Goal: Task Accomplishment & Management: Manage account settings

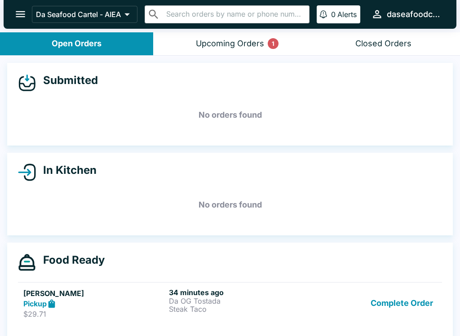
click at [20, 12] on icon "open drawer" at bounding box center [20, 14] width 9 height 6
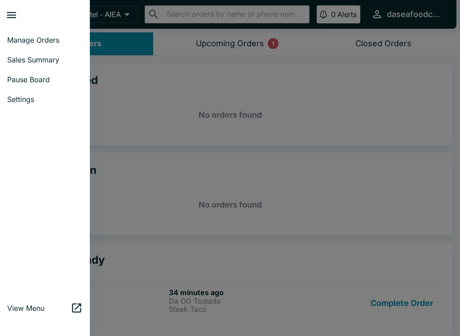
click at [31, 41] on span "Manage Orders" at bounding box center [44, 39] width 75 height 9
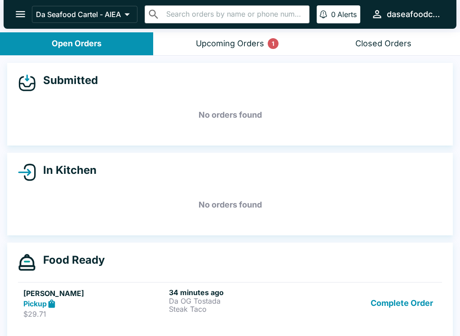
click at [21, 17] on icon "open drawer" at bounding box center [20, 14] width 9 height 6
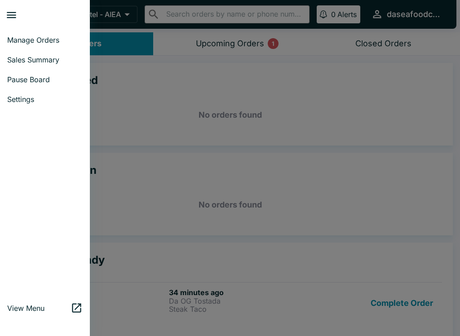
click at [18, 65] on link "Sales Summary" at bounding box center [45, 60] width 90 height 20
select select "03:00"
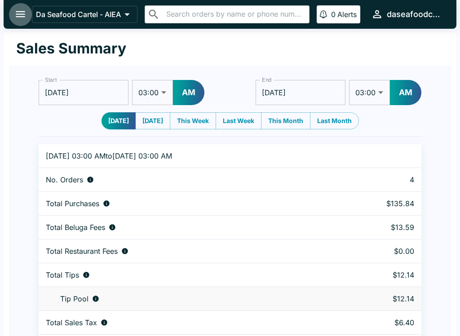
click at [13, 22] on button "open drawer" at bounding box center [20, 14] width 23 height 23
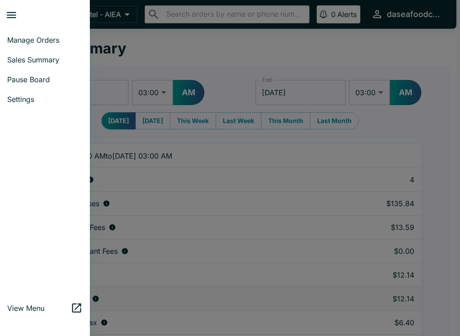
click at [30, 42] on span "Manage Orders" at bounding box center [44, 39] width 75 height 9
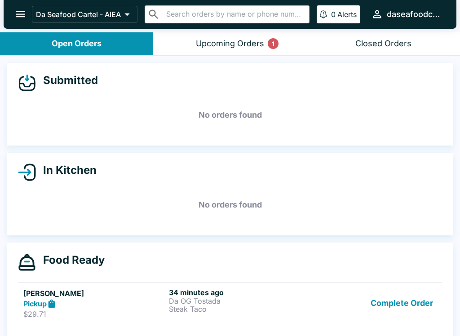
click at [314, 309] on div "[PERSON_NAME] Pickup $29.71 34 minutes ago Da OG Tostada Steak Taco Complete Or…" at bounding box center [229, 303] width 413 height 31
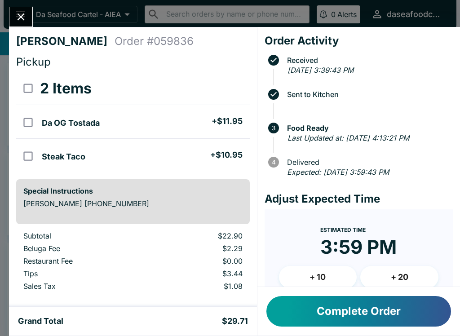
click at [354, 325] on button "Complete Order" at bounding box center [358, 311] width 185 height 31
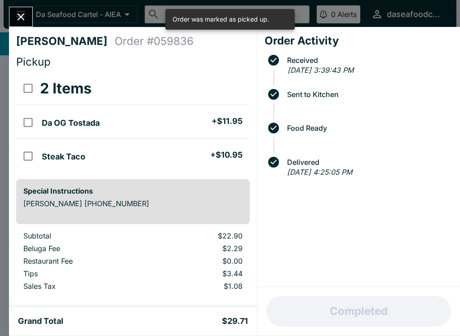
click at [31, 15] on button "Close" at bounding box center [20, 16] width 23 height 19
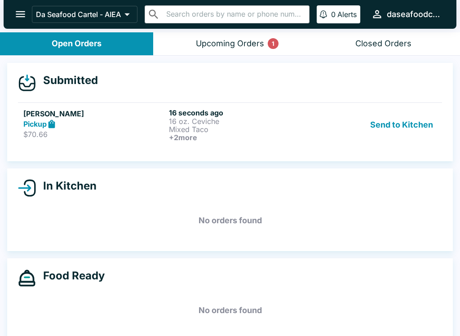
click at [381, 118] on button "Send to Kitchen" at bounding box center [402, 124] width 70 height 33
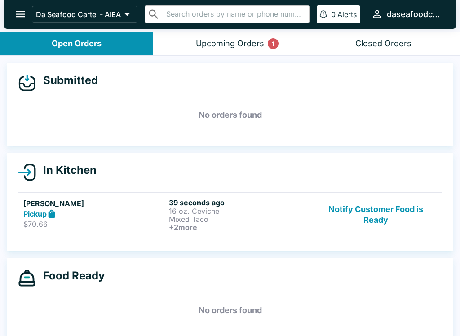
click at [155, 206] on h5 "[PERSON_NAME]" at bounding box center [94, 203] width 142 height 11
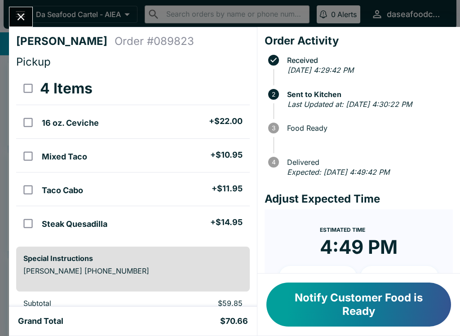
click at [18, 10] on button "Close" at bounding box center [20, 16] width 23 height 19
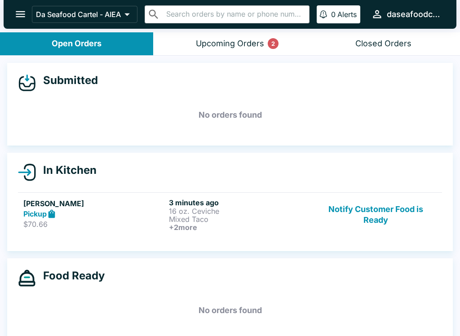
click at [263, 233] on link "[PERSON_NAME] Pickup $70.66 3 minutes ago 16 oz. Ceviche Mixed Taco + 2 more No…" at bounding box center [230, 214] width 424 height 44
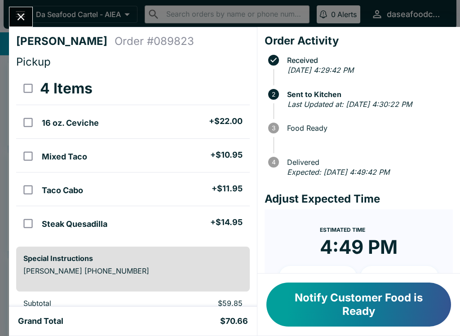
click at [21, 16] on icon "Close" at bounding box center [21, 16] width 7 height 7
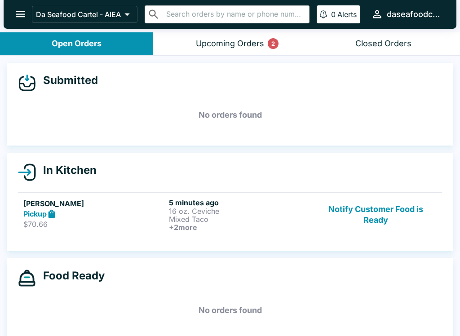
click at [245, 32] on button "Upcoming Orders 2" at bounding box center [229, 43] width 153 height 23
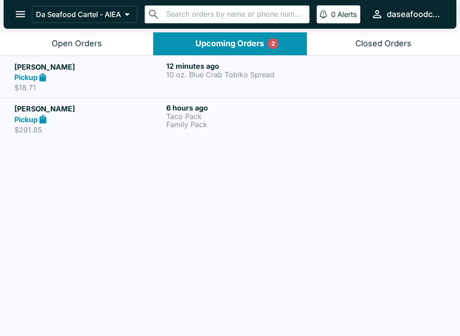
click at [221, 37] on button "Upcoming Orders 2" at bounding box center [229, 43] width 153 height 23
click at [162, 79] on div "Pickup" at bounding box center [88, 77] width 148 height 10
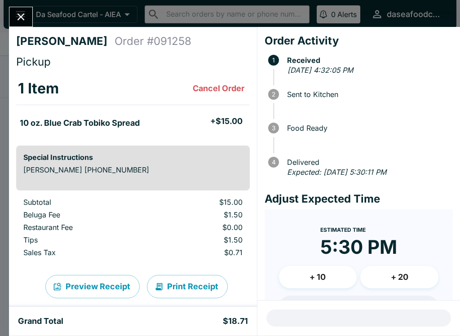
click at [22, 18] on icon "Close" at bounding box center [21, 16] width 7 height 7
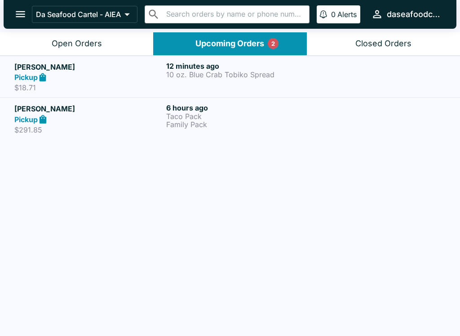
click at [61, 46] on div "Open Orders" at bounding box center [77, 44] width 50 height 10
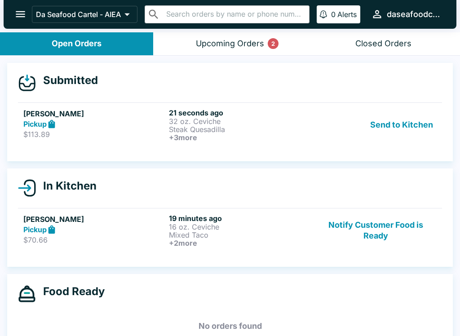
click at [341, 118] on div "Send to Kitchen" at bounding box center [376, 124] width 122 height 33
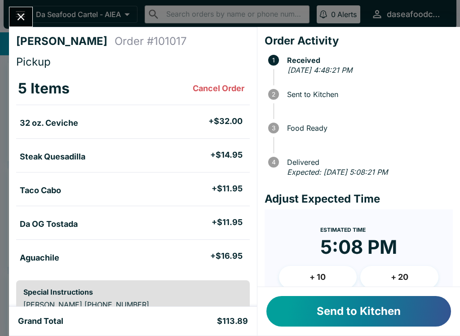
click at [397, 320] on button "Send to Kitchen" at bounding box center [358, 311] width 185 height 31
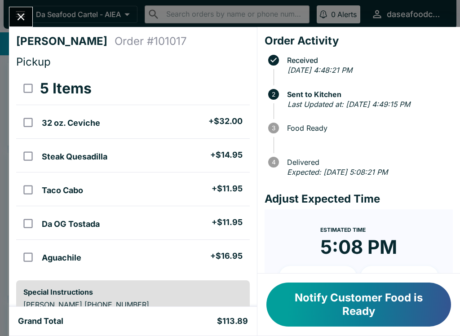
click at [25, 18] on icon "Close" at bounding box center [21, 17] width 12 height 12
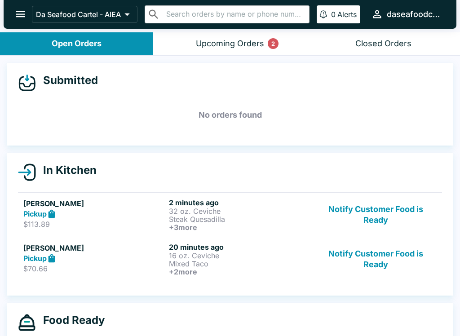
click at [212, 40] on div "Upcoming Orders 2" at bounding box center [230, 44] width 68 height 10
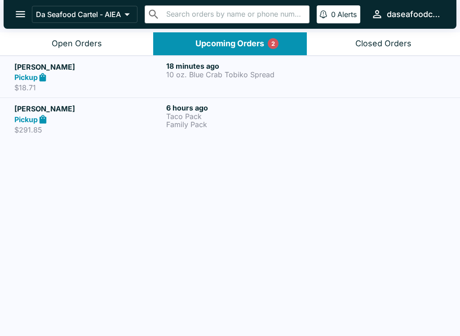
click at [276, 76] on p "10 oz. Blue Crab Tobiko Spread" at bounding box center [240, 75] width 148 height 8
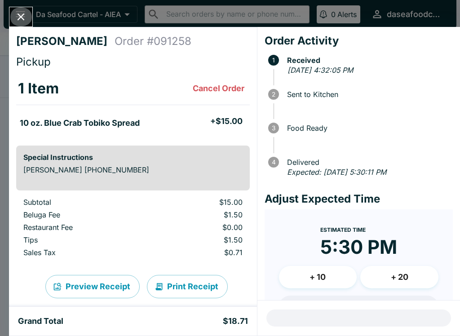
click at [19, 16] on icon "Close" at bounding box center [21, 17] width 12 height 12
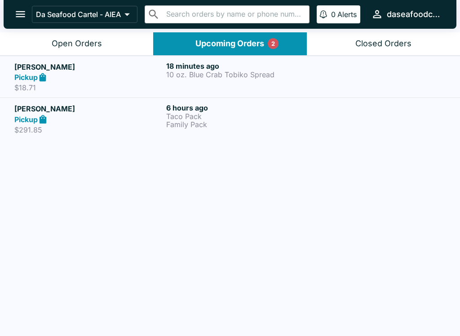
click at [40, 36] on button "Open Orders" at bounding box center [76, 43] width 153 height 23
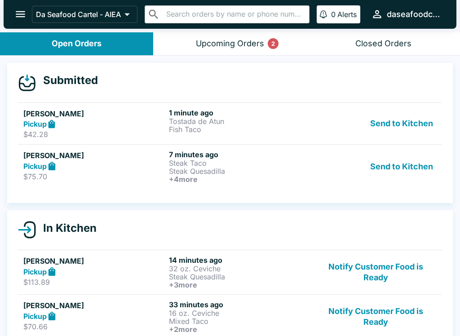
click at [279, 167] on p "Steak Quesadilla" at bounding box center [240, 171] width 142 height 8
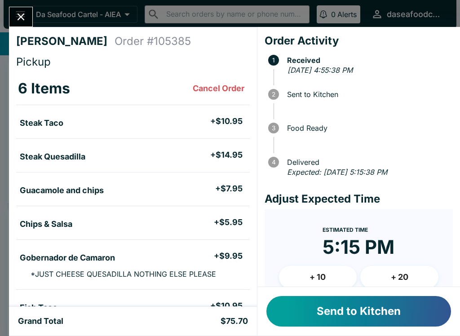
click at [384, 320] on button "Send to Kitchen" at bounding box center [358, 311] width 185 height 31
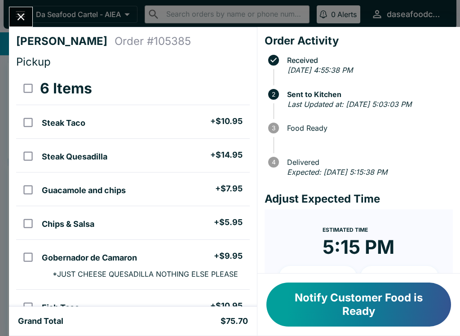
click at [22, 13] on icon "Close" at bounding box center [21, 17] width 12 height 12
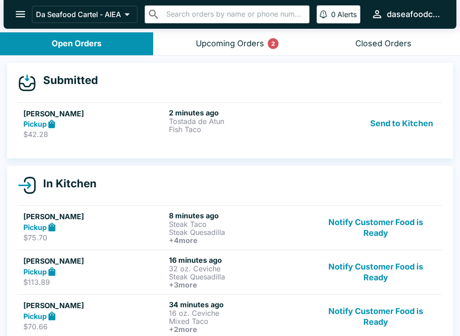
click at [106, 126] on div "Pickup" at bounding box center [94, 124] width 142 height 10
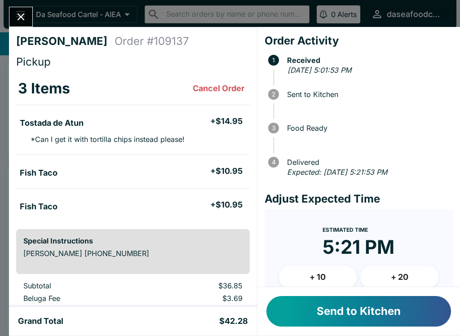
click at [397, 315] on button "Send to Kitchen" at bounding box center [358, 311] width 185 height 31
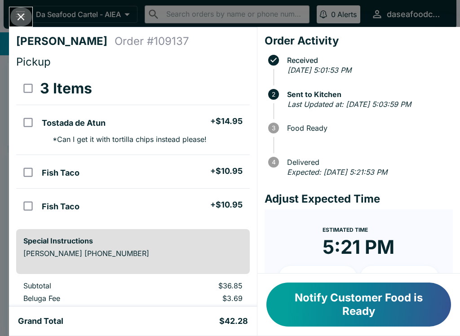
click at [13, 11] on button "Close" at bounding box center [20, 16] width 23 height 19
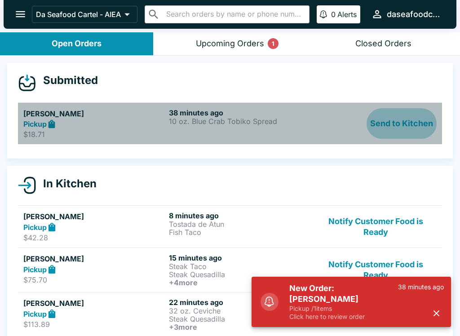
click at [397, 128] on button "Send to Kitchen" at bounding box center [402, 123] width 70 height 31
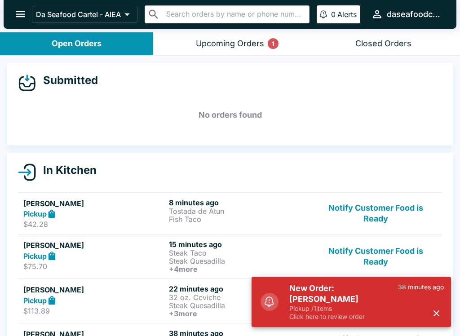
click at [61, 209] on div "Pickup" at bounding box center [94, 214] width 142 height 10
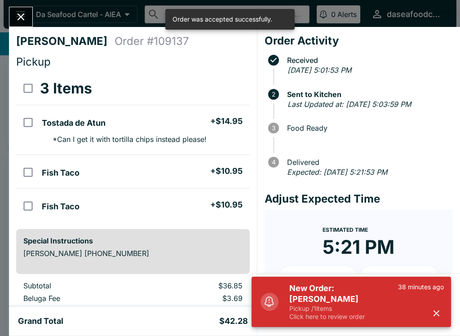
click at [24, 18] on icon "Close" at bounding box center [21, 17] width 12 height 12
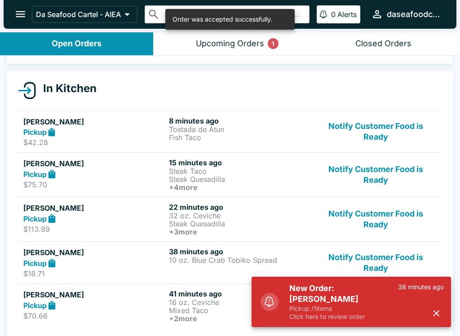
scroll to position [83, 0]
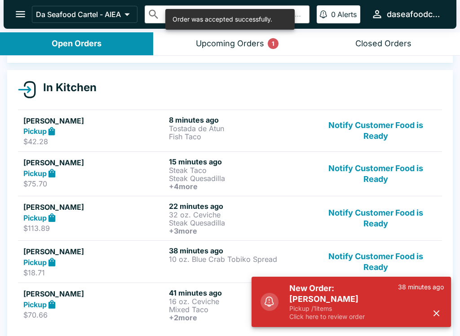
click at [101, 260] on div "Pickup" at bounding box center [94, 262] width 142 height 10
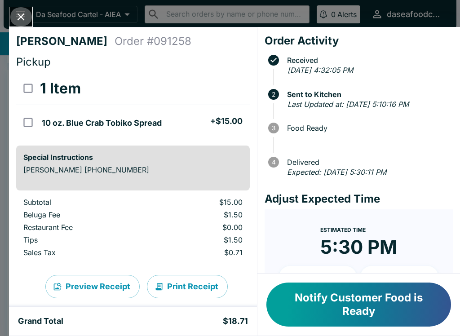
click at [26, 16] on icon "Close" at bounding box center [21, 17] width 12 height 12
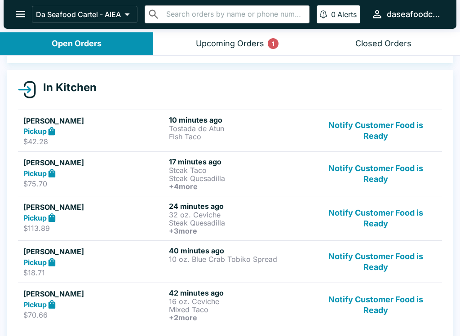
click at [221, 142] on div "10 minutes ago Tostada de Atun Fish Taco" at bounding box center [240, 130] width 142 height 31
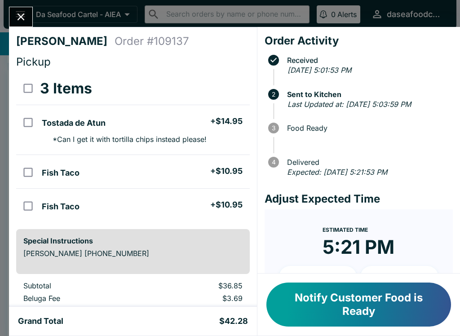
click at [18, 17] on icon "Close" at bounding box center [21, 17] width 12 height 12
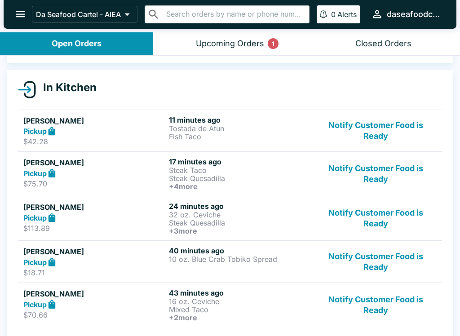
click at [102, 258] on div "Pickup" at bounding box center [94, 262] width 142 height 10
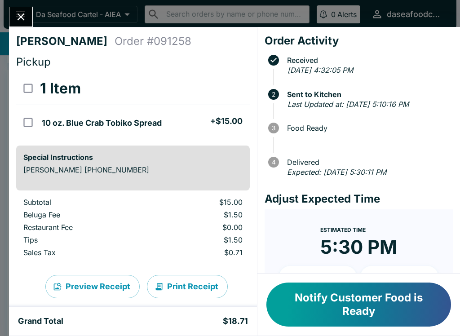
click at [19, 22] on icon "Close" at bounding box center [21, 17] width 12 height 12
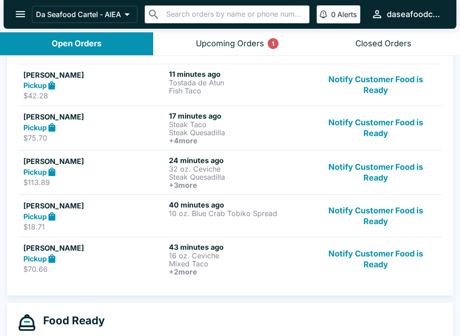
scroll to position [138, 0]
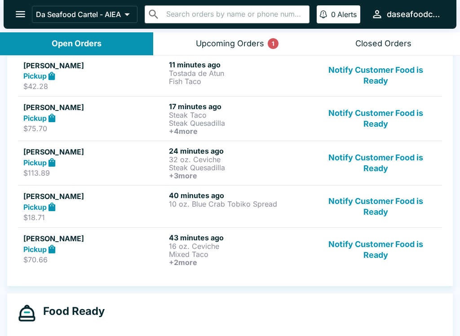
click at [242, 196] on h6 "40 minutes ago" at bounding box center [240, 195] width 142 height 9
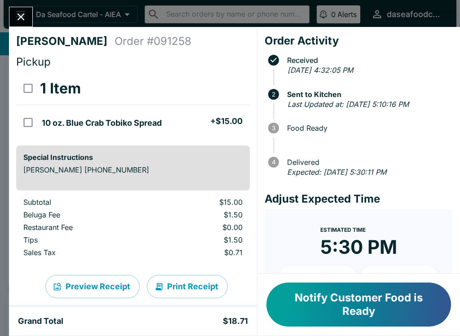
click at [29, 23] on button "Close" at bounding box center [20, 16] width 23 height 19
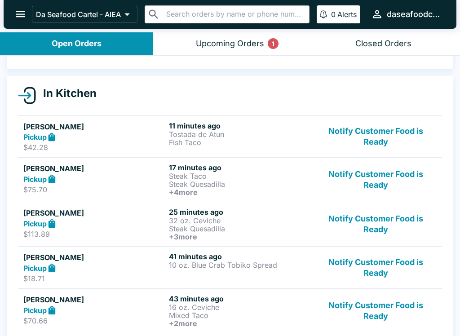
scroll to position [77, 0]
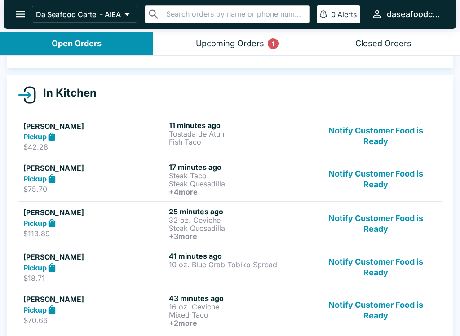
click at [399, 266] on button "Notify Customer Food is Ready" at bounding box center [376, 267] width 122 height 31
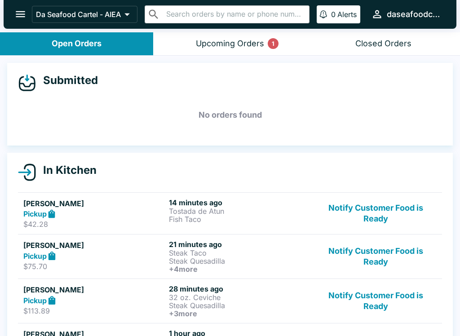
scroll to position [0, 0]
click at [377, 221] on button "Notify Customer Food is Ready" at bounding box center [376, 213] width 122 height 31
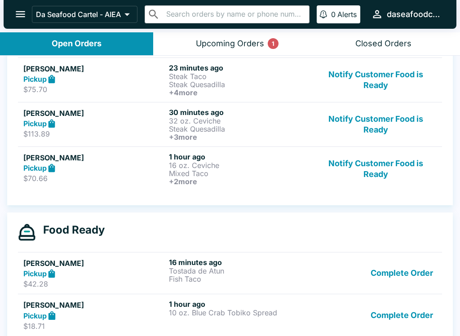
click at [453, 144] on div "In Kitchen [PERSON_NAME] Pickup $75.70 23 minutes ago Steak Taco Steak Quesadil…" at bounding box center [230, 111] width 460 height 187
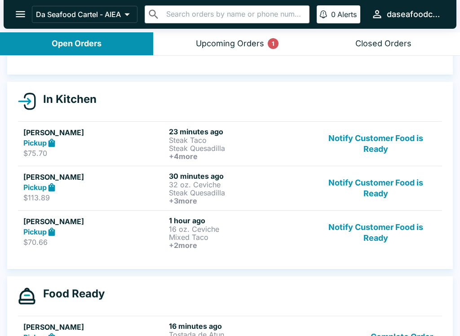
scroll to position [71, 0]
click at [386, 196] on button "Notify Customer Food is Ready" at bounding box center [376, 188] width 122 height 33
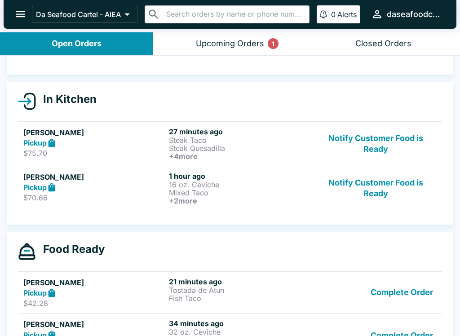
click at [381, 142] on button "Notify Customer Food is Ready" at bounding box center [376, 143] width 122 height 33
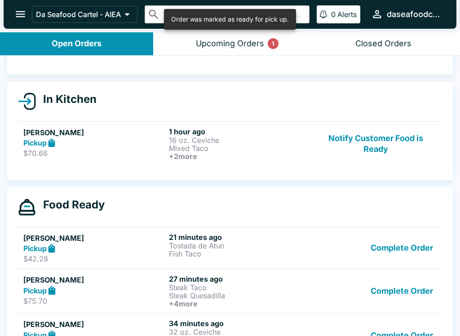
click at [386, 148] on button "Notify Customer Food is Ready" at bounding box center [376, 143] width 122 height 33
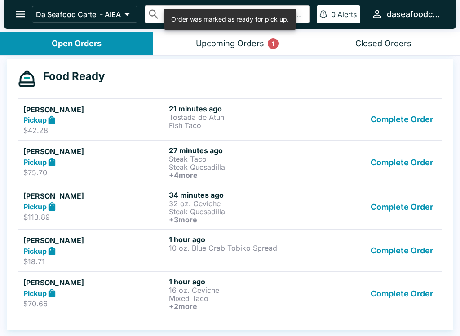
scroll to position [184, 0]
click at [413, 161] on button "Complete Order" at bounding box center [402, 162] width 70 height 33
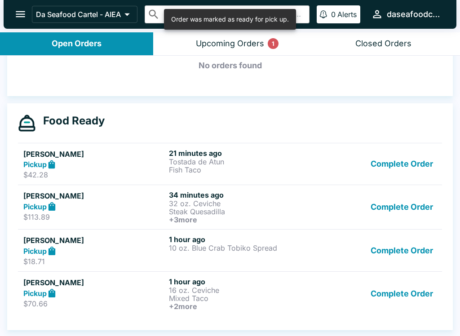
scroll to position [139, 0]
click at [404, 300] on button "Complete Order" at bounding box center [402, 293] width 70 height 33
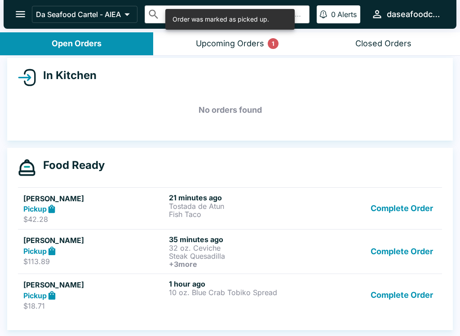
scroll to position [95, 0]
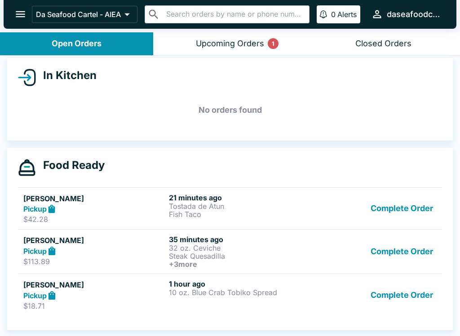
click at [420, 300] on button "Complete Order" at bounding box center [402, 294] width 70 height 31
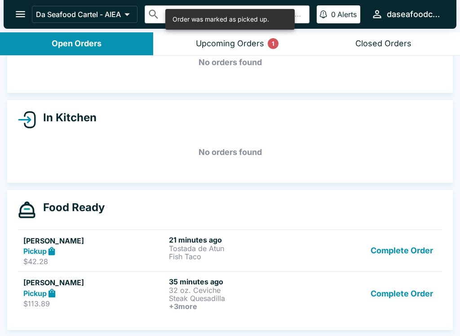
scroll to position [53, 0]
click at [259, 38] on button "Upcoming Orders 1" at bounding box center [229, 43] width 153 height 23
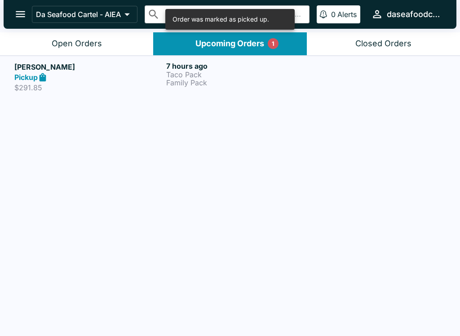
click at [55, 42] on div "Open Orders" at bounding box center [77, 44] width 50 height 10
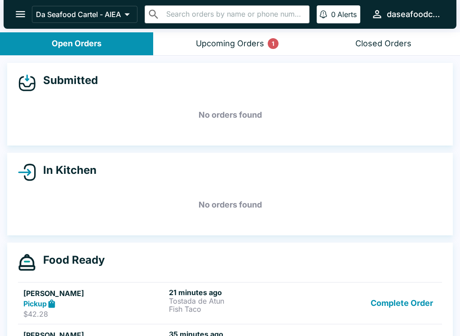
scroll to position [0, 0]
click at [11, 8] on button "open drawer" at bounding box center [20, 14] width 23 height 23
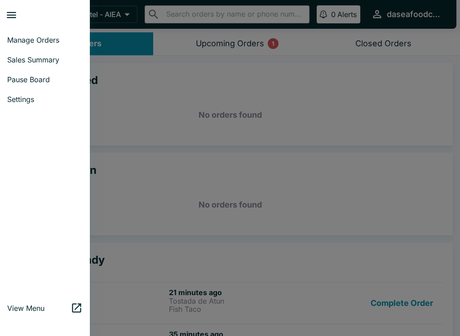
click at [18, 60] on span "Sales Summary" at bounding box center [44, 59] width 75 height 9
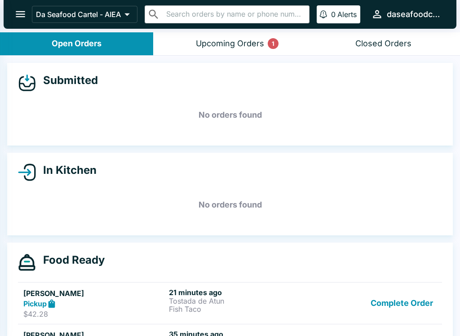
select select "03:00"
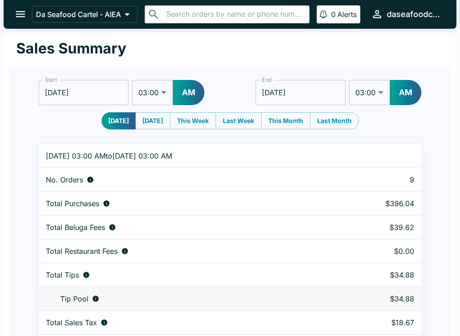
click at [19, 3] on button "open drawer" at bounding box center [20, 14] width 23 height 23
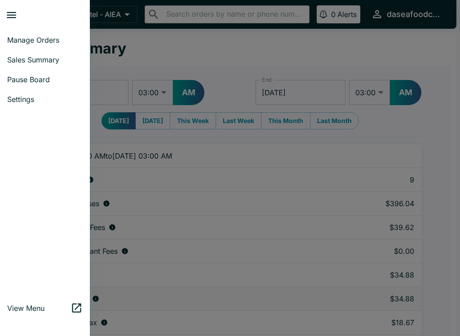
click at [54, 36] on span "Manage Orders" at bounding box center [44, 39] width 75 height 9
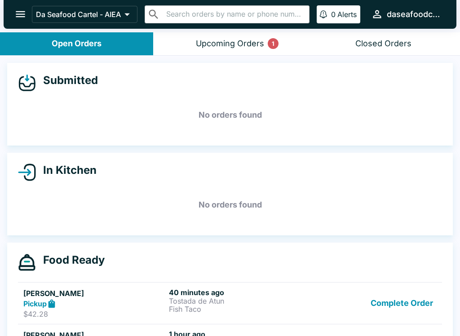
click at [257, 39] on div "Upcoming Orders 1" at bounding box center [230, 44] width 68 height 10
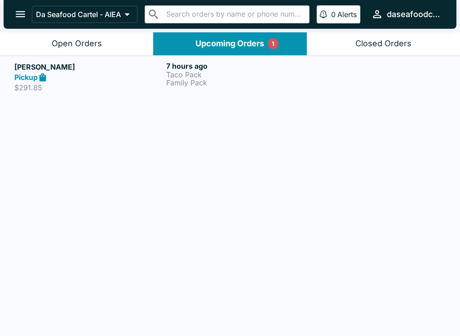
click at [413, 44] on button "Closed Orders" at bounding box center [383, 43] width 153 height 23
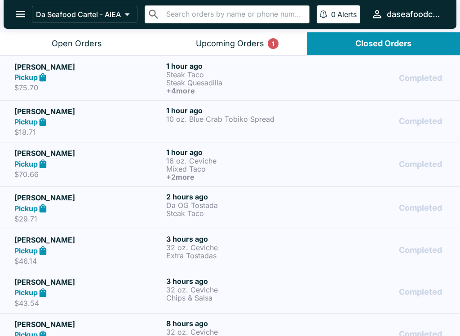
click at [88, 44] on div "Open Orders" at bounding box center [77, 44] width 50 height 10
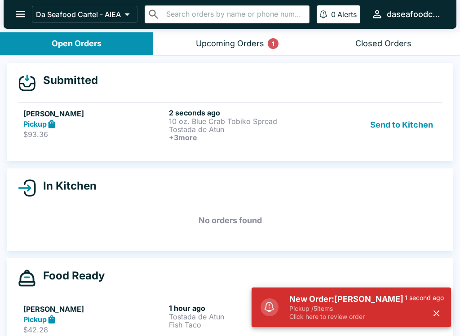
click at [195, 133] on h6 "+ 3 more" at bounding box center [240, 137] width 142 height 8
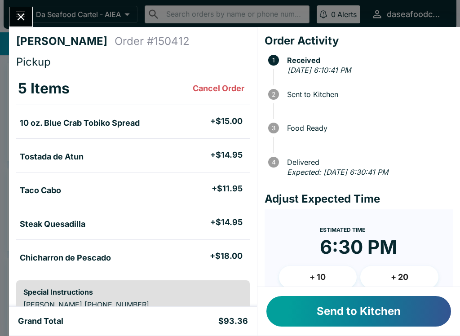
click at [410, 318] on button "Send to Kitchen" at bounding box center [358, 311] width 185 height 31
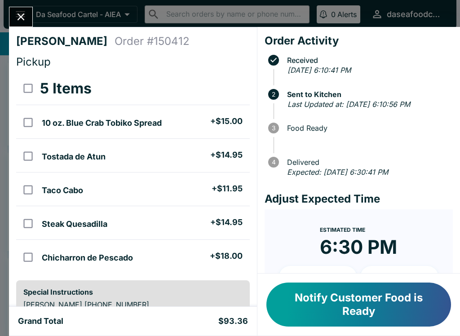
click at [27, 18] on icon "Close" at bounding box center [21, 17] width 12 height 12
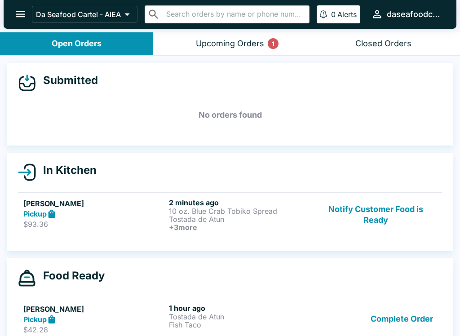
click at [23, 10] on icon "open drawer" at bounding box center [20, 14] width 12 height 12
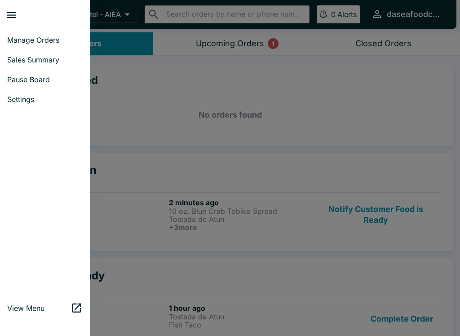
click at [59, 62] on span "Sales Summary" at bounding box center [44, 59] width 75 height 9
select select "03:00"
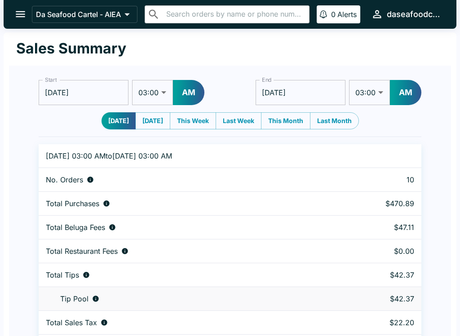
click at [17, 14] on icon "open drawer" at bounding box center [20, 14] width 9 height 6
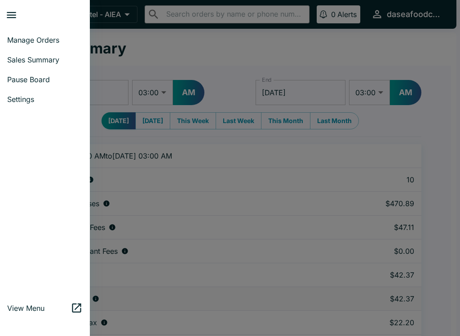
click at [60, 39] on span "Manage Orders" at bounding box center [44, 39] width 75 height 9
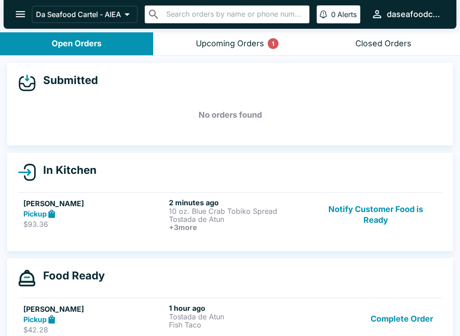
click at [363, 219] on button "Notify Customer Food is Ready" at bounding box center [376, 214] width 122 height 33
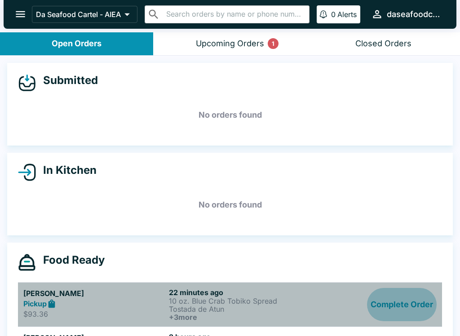
click at [397, 307] on button "Complete Order" at bounding box center [402, 304] width 70 height 33
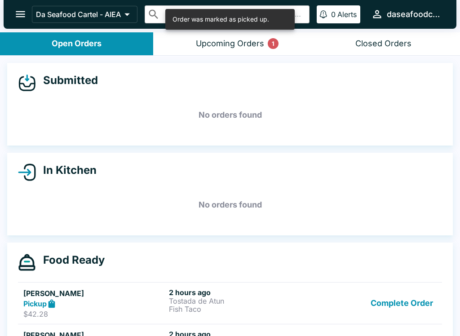
click at [407, 301] on button "Complete Order" at bounding box center [402, 303] width 70 height 31
click at [404, 300] on button "Complete Order" at bounding box center [402, 304] width 70 height 33
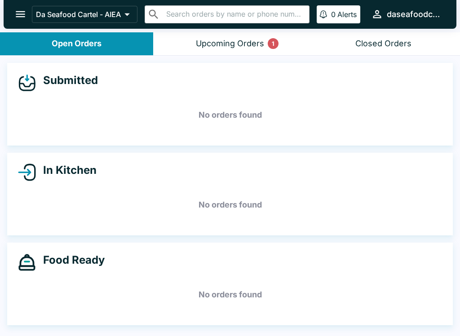
click at [27, 13] on icon "open drawer" at bounding box center [20, 14] width 12 height 12
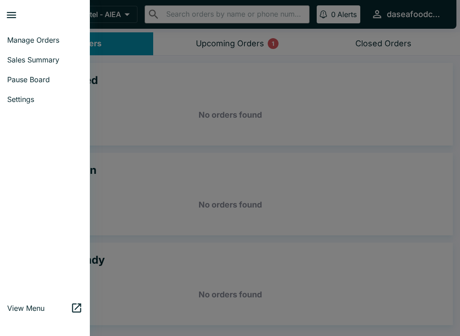
click at [71, 61] on span "Sales Summary" at bounding box center [44, 59] width 75 height 9
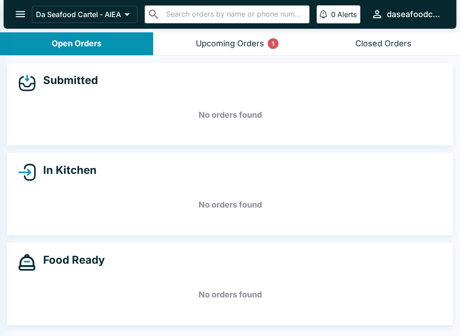
select select "03:00"
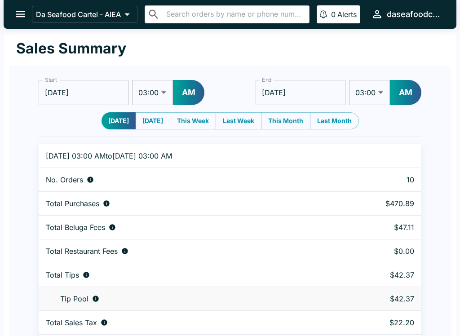
click at [25, 12] on icon "open drawer" at bounding box center [20, 14] width 12 height 12
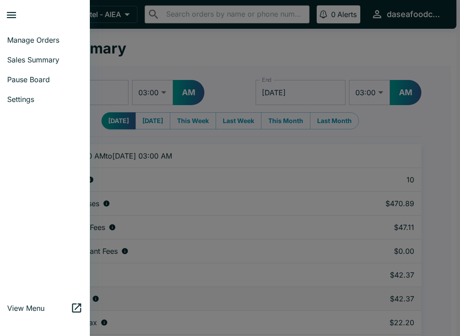
click at [47, 39] on span "Manage Orders" at bounding box center [44, 39] width 75 height 9
